Goal: Task Accomplishment & Management: Manage account settings

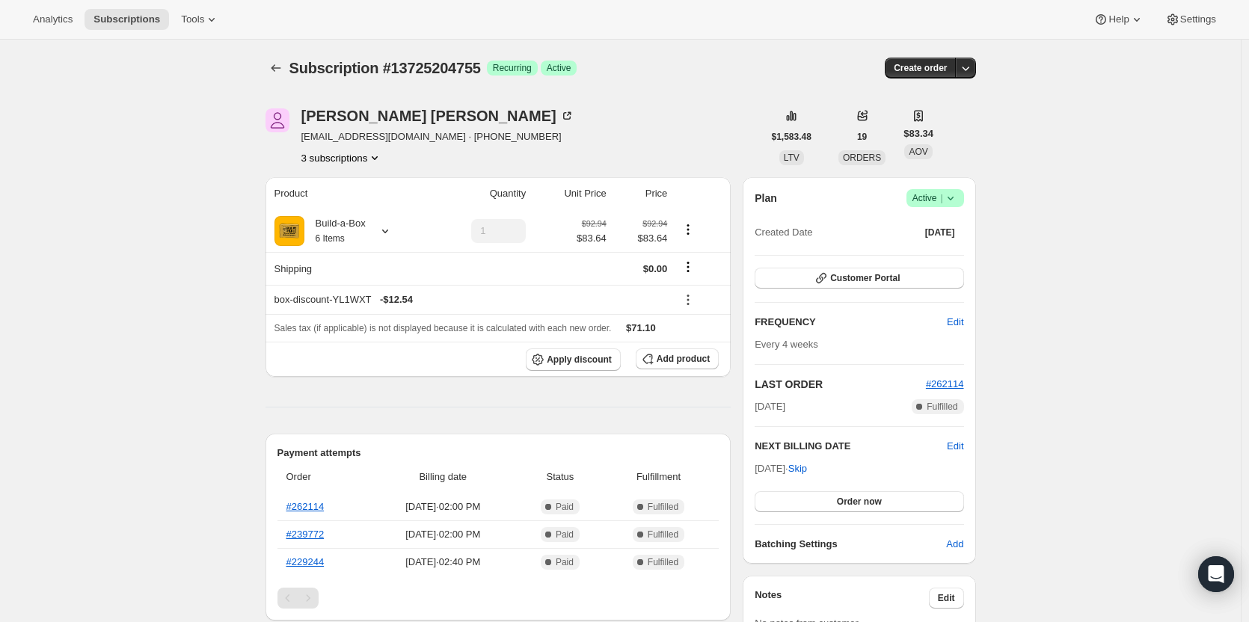
click at [348, 162] on button "3 subscriptions" at bounding box center [342, 157] width 82 height 15
click at [348, 211] on span "13463159059" at bounding box center [324, 211] width 60 height 11
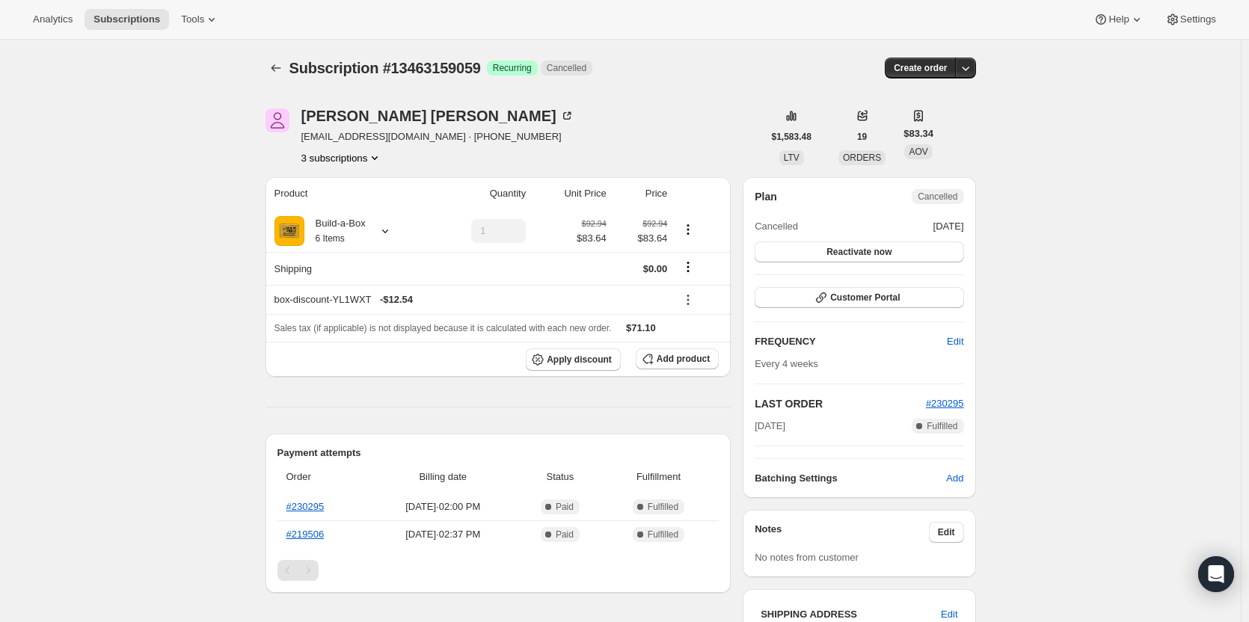
click at [340, 162] on button "3 subscriptions" at bounding box center [342, 157] width 82 height 15
click at [343, 179] on span "10824876307" at bounding box center [346, 186] width 104 height 15
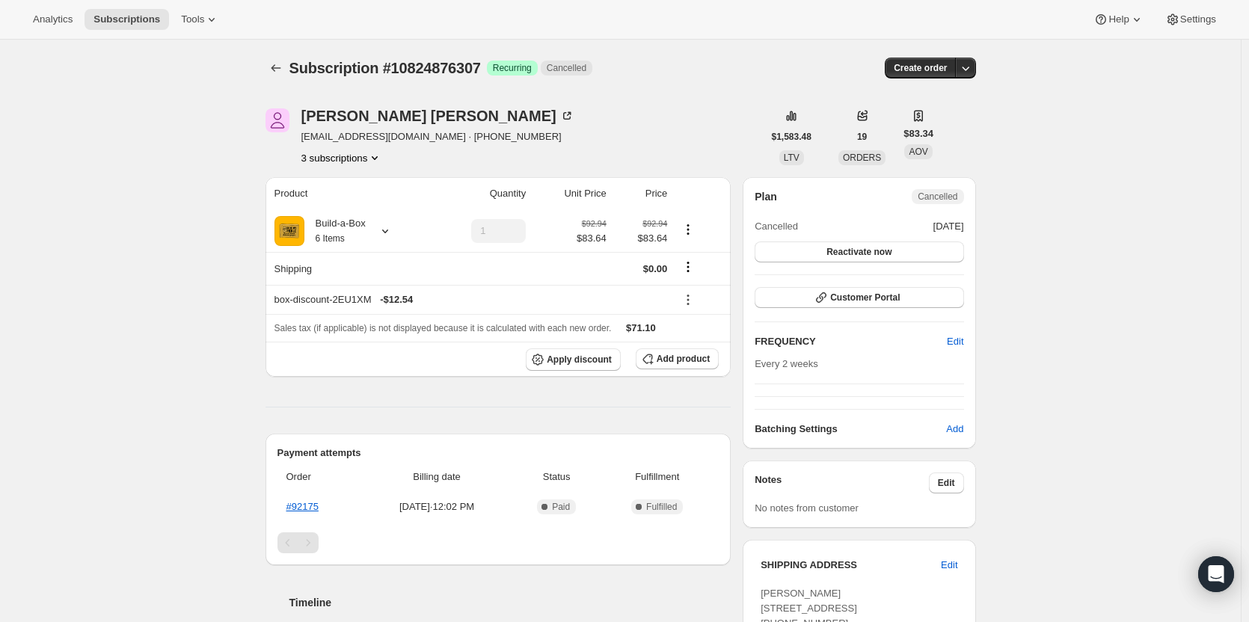
click at [346, 165] on div "[PERSON_NAME] [EMAIL_ADDRESS][DOMAIN_NAME] · [PHONE_NUMBER] 3 subscriptions $1,…" at bounding box center [615, 526] width 723 height 883
click at [351, 146] on div "[PERSON_NAME] [EMAIL_ADDRESS][DOMAIN_NAME] · [PHONE_NUMBER] 3 subscriptions" at bounding box center [437, 136] width 273 height 57
click at [352, 156] on button "3 subscriptions" at bounding box center [342, 157] width 82 height 15
click at [355, 227] on button "13725204755" at bounding box center [346, 236] width 113 height 24
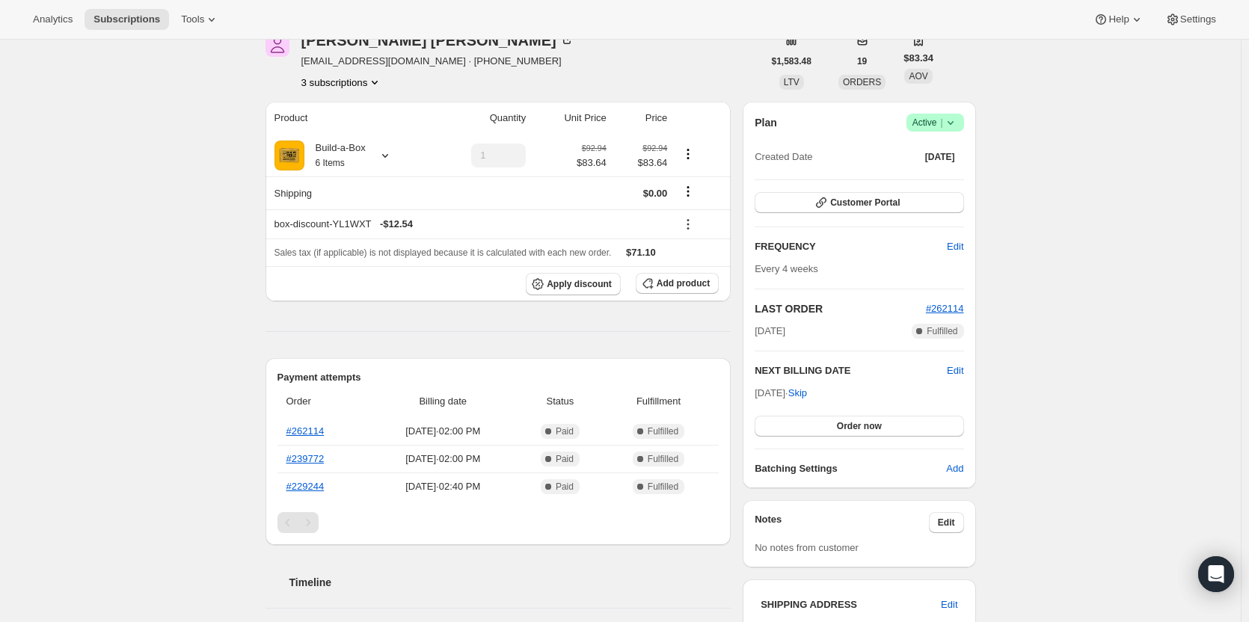
scroll to position [75, 0]
click at [840, 209] on button "Customer Portal" at bounding box center [859, 203] width 209 height 21
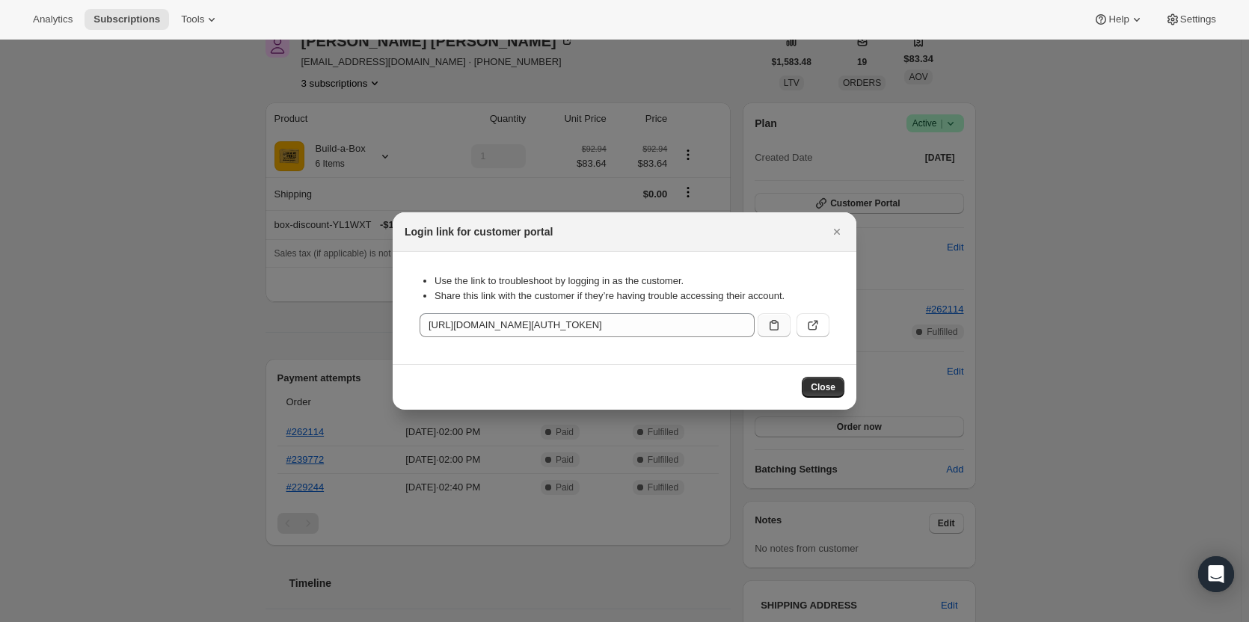
click at [775, 320] on icon ":rko:" at bounding box center [774, 325] width 15 height 15
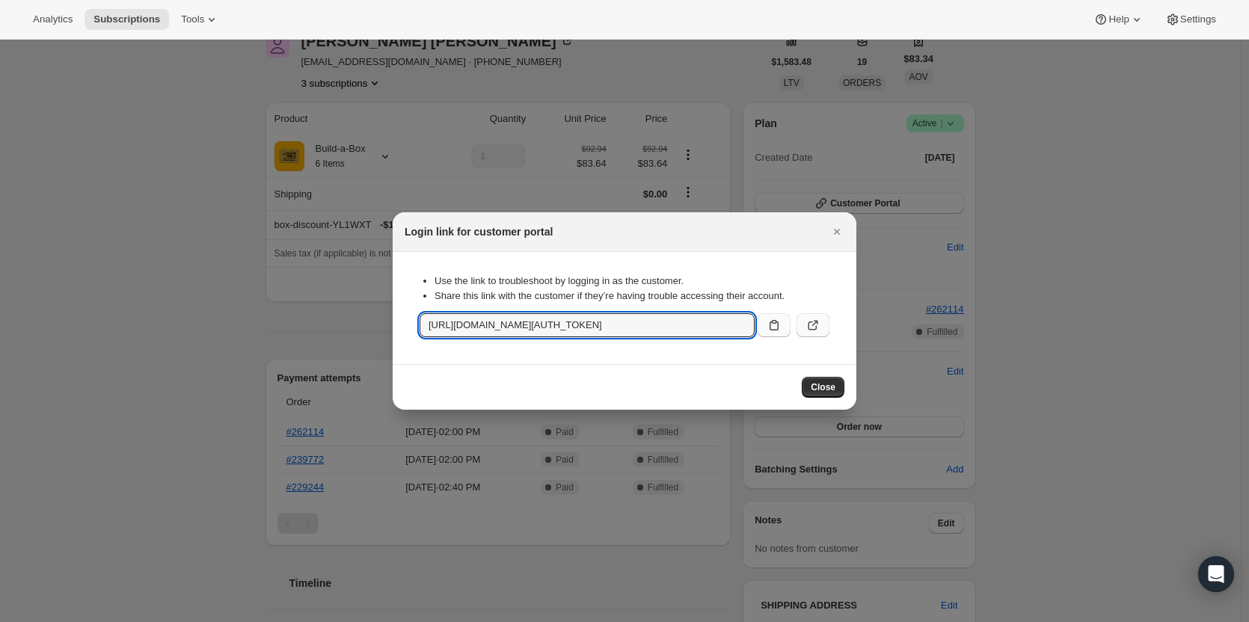
click at [819, 333] on icon ":rko:" at bounding box center [813, 325] width 15 height 15
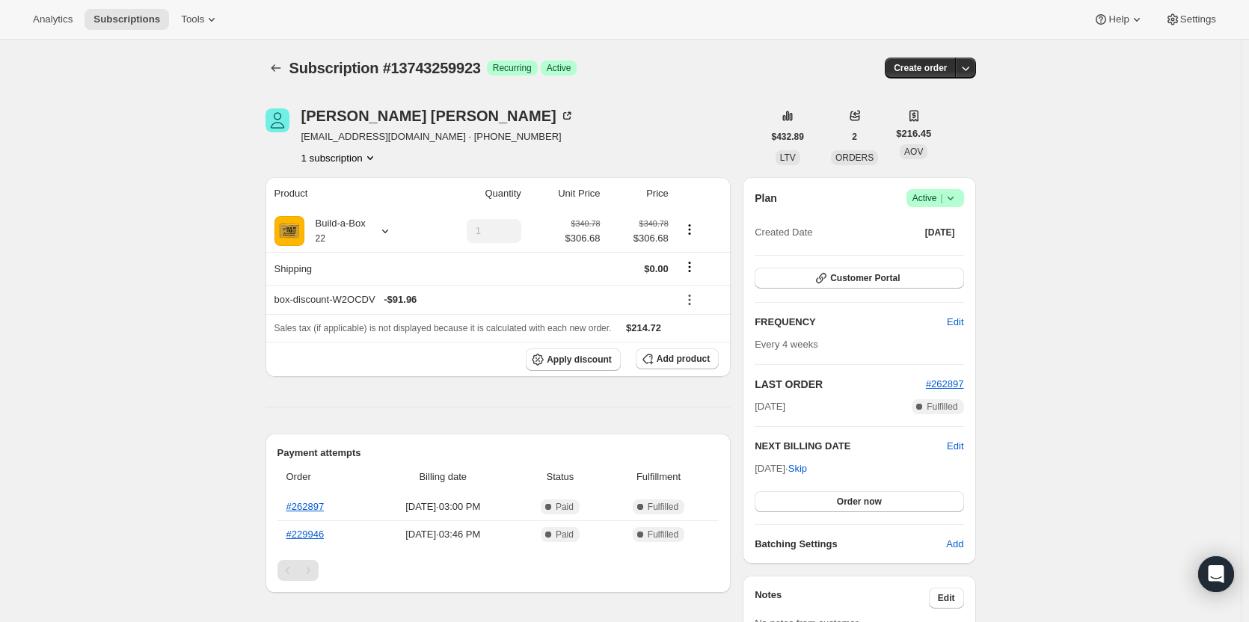
click at [940, 200] on span "Active |" at bounding box center [936, 198] width 46 height 15
click at [927, 264] on button "Cancel subscription" at bounding box center [940, 253] width 94 height 24
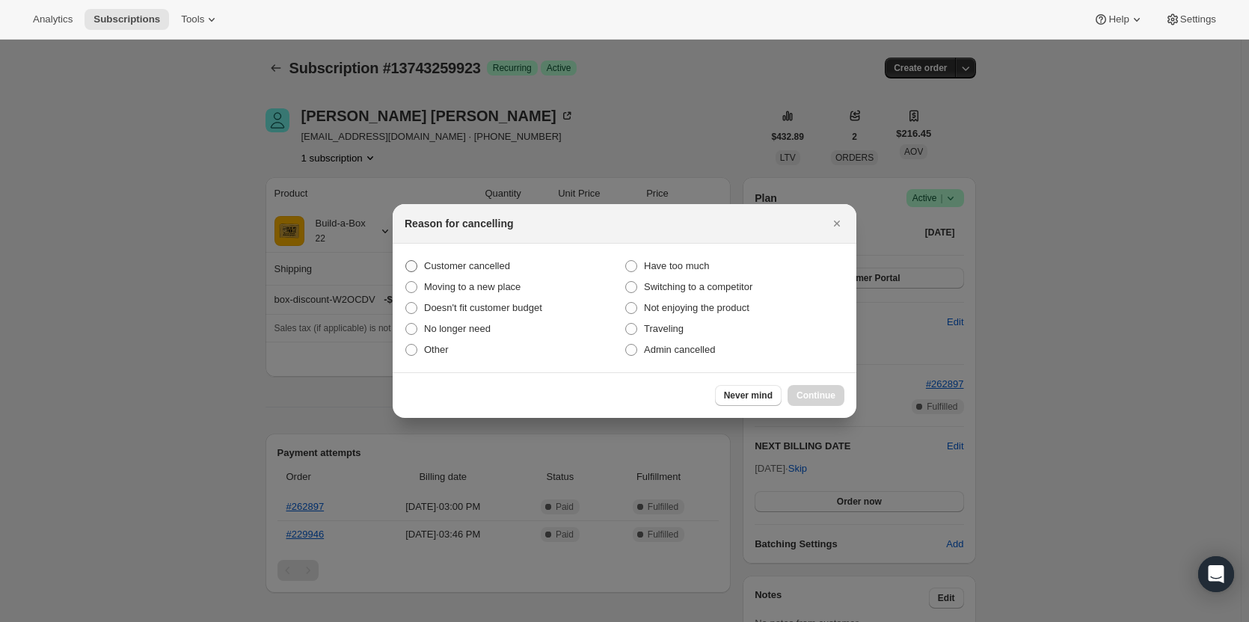
click at [474, 264] on span "Customer cancelled" at bounding box center [467, 265] width 86 height 11
click at [406, 261] on input "Customer cancelled" at bounding box center [405, 260] width 1 height 1
radio input "true"
click at [827, 391] on span "Continue" at bounding box center [816, 396] width 39 height 12
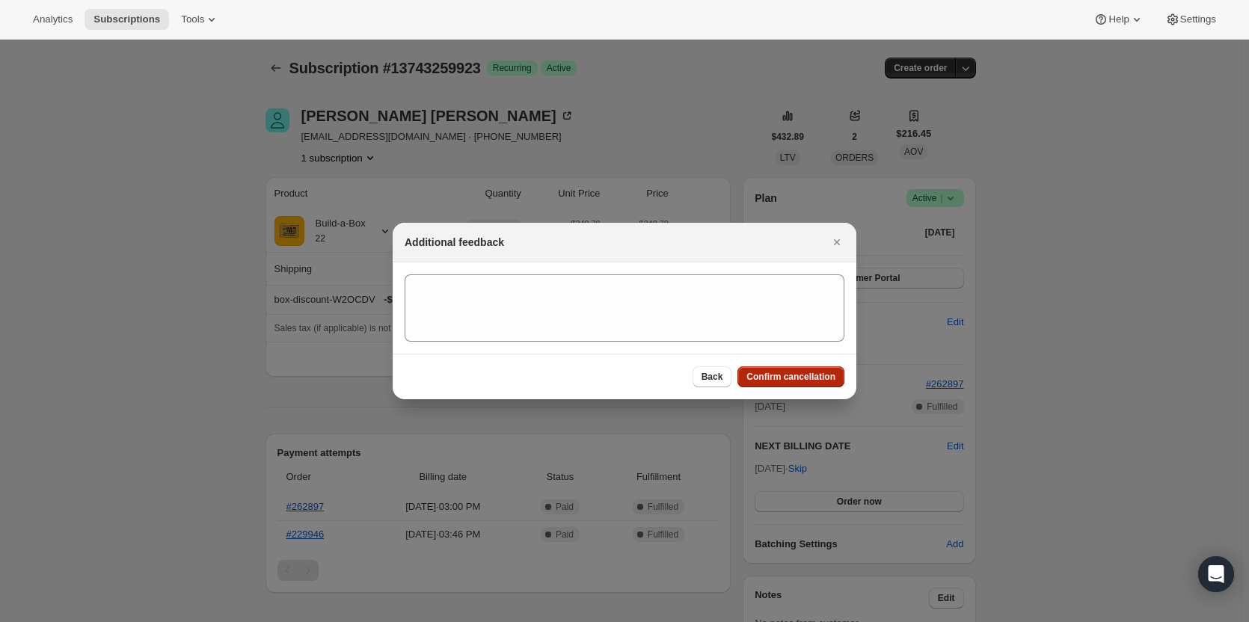
click at [791, 375] on span "Confirm cancellation" at bounding box center [791, 377] width 89 height 12
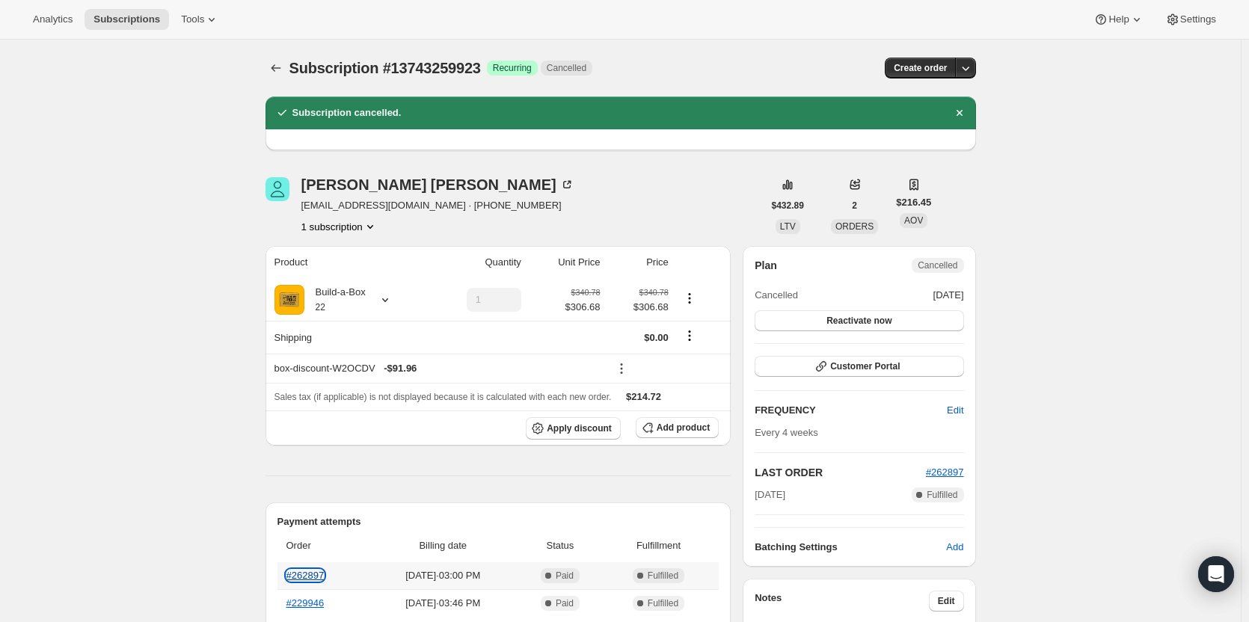
click at [301, 575] on link "#262897" at bounding box center [306, 575] width 38 height 11
click at [308, 573] on link "#262897" at bounding box center [306, 575] width 38 height 11
